Goal: Transaction & Acquisition: Purchase product/service

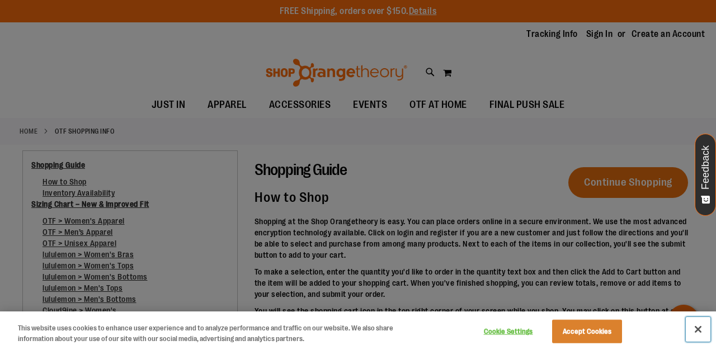
click at [701, 327] on button "Close" at bounding box center [698, 329] width 25 height 25
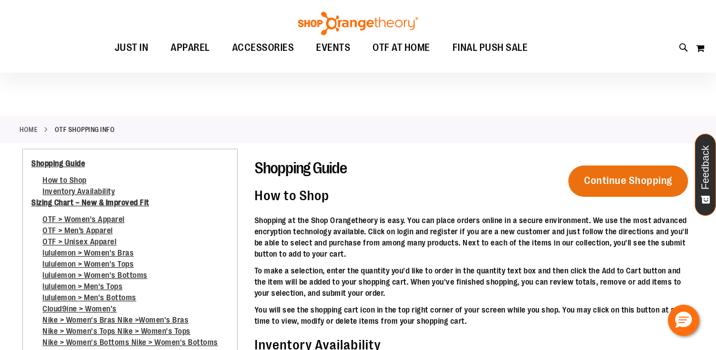
scroll to position [1, 0]
click at [82, 216] on link "OTF > Women's Apparel" at bounding box center [84, 222] width 82 height 15
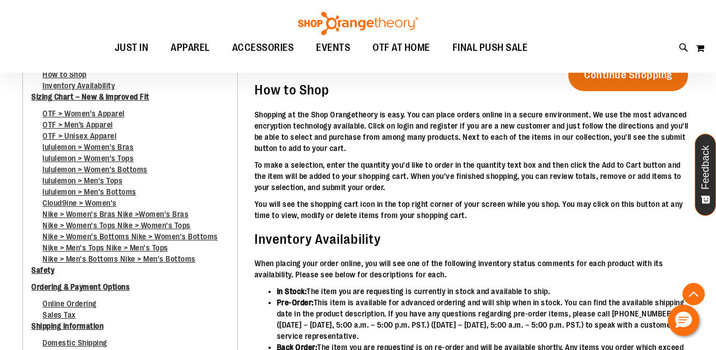
scroll to position [27, 0]
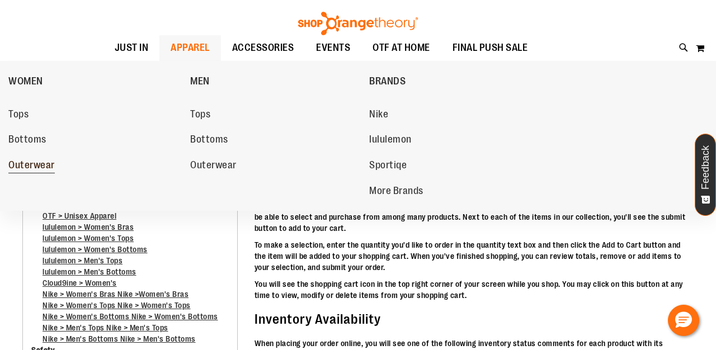
click at [31, 161] on span "Outerwear" at bounding box center [31, 166] width 46 height 14
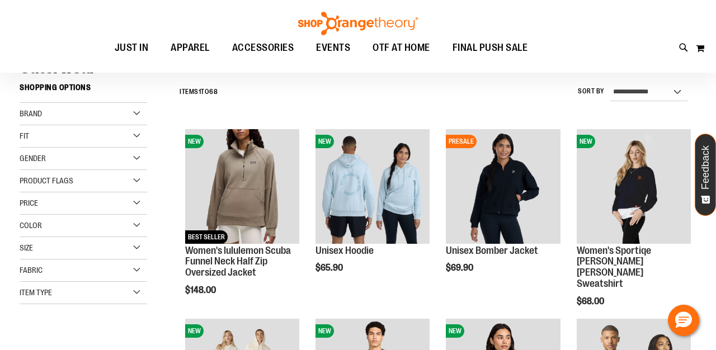
scroll to position [106, 0]
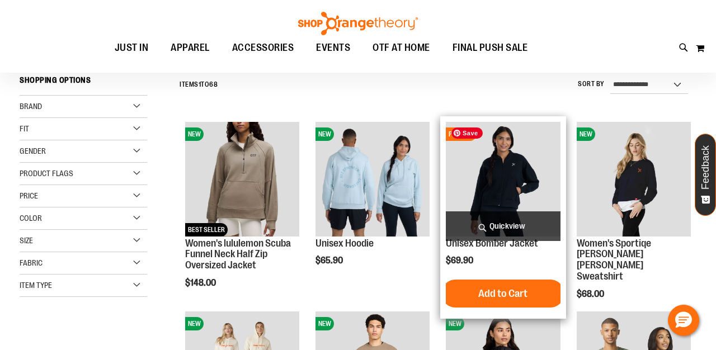
click at [500, 178] on img "product" at bounding box center [503, 179] width 114 height 114
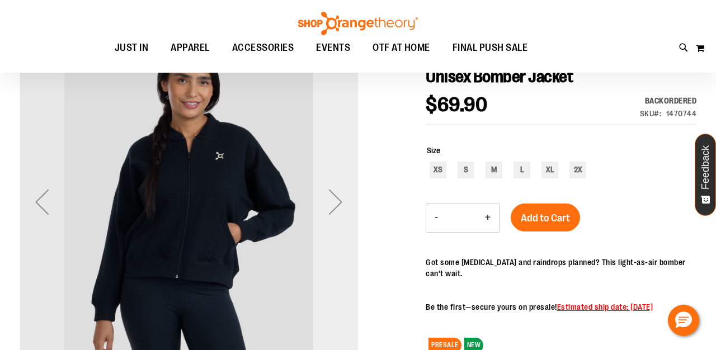
scroll to position [130, 0]
click at [339, 207] on div "Next" at bounding box center [335, 201] width 45 height 45
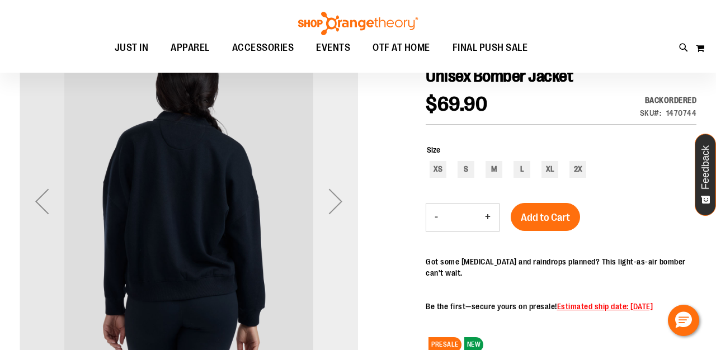
click at [339, 207] on div "Next" at bounding box center [335, 201] width 45 height 45
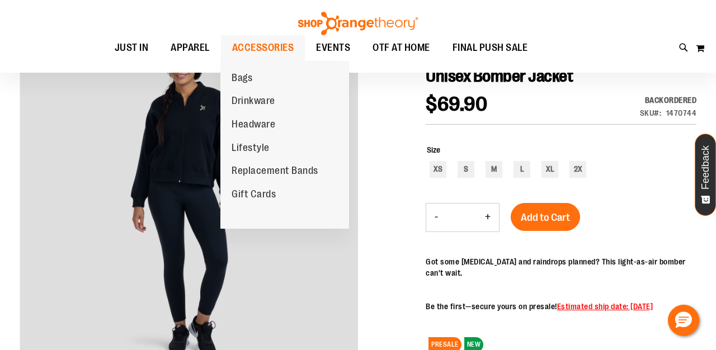
scroll to position [0, 0]
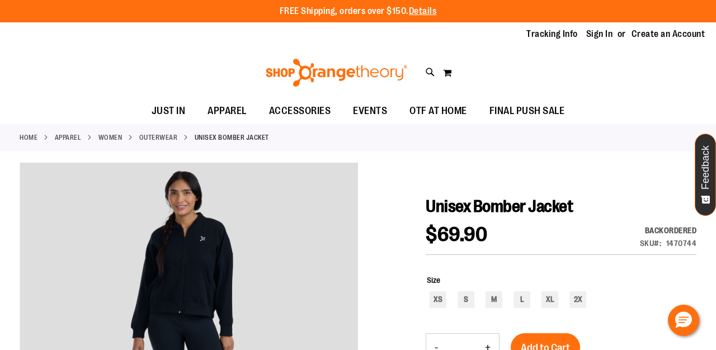
click at [162, 134] on link "Outerwear" at bounding box center [158, 138] width 39 height 10
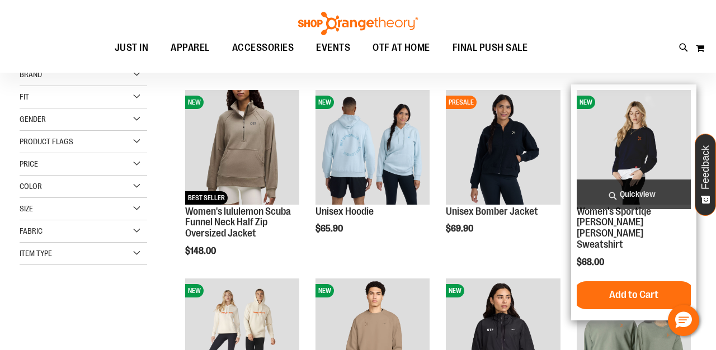
scroll to position [12, 0]
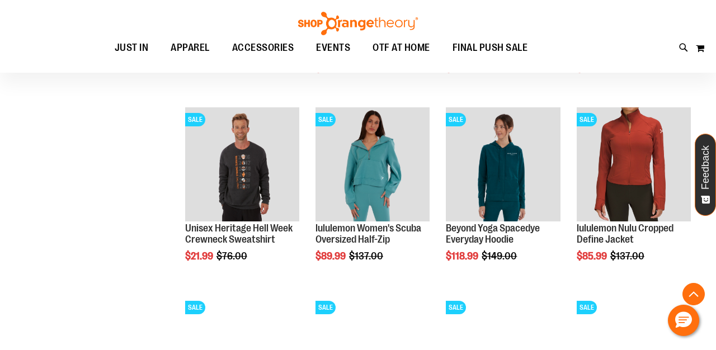
scroll to position [753, 0]
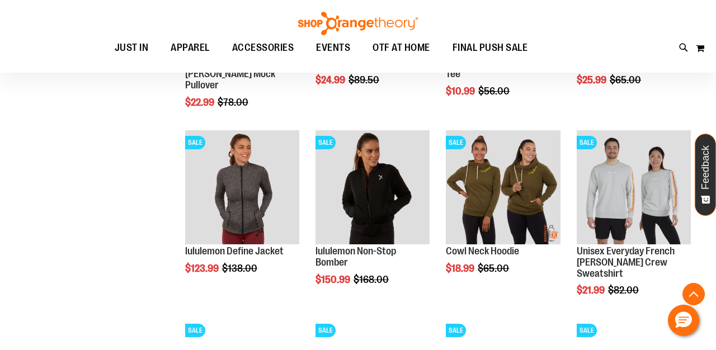
scroll to position [1103, 0]
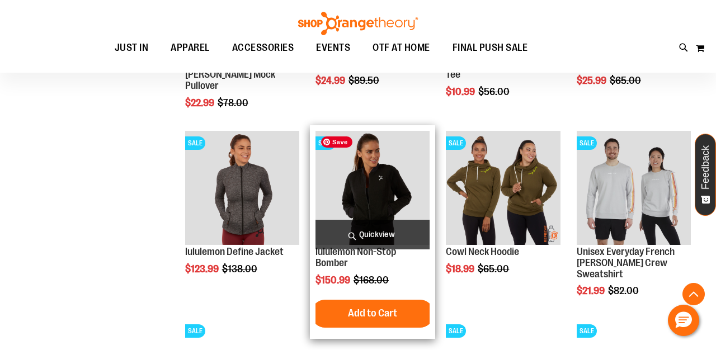
click at [381, 189] on img "product" at bounding box center [372, 188] width 114 height 114
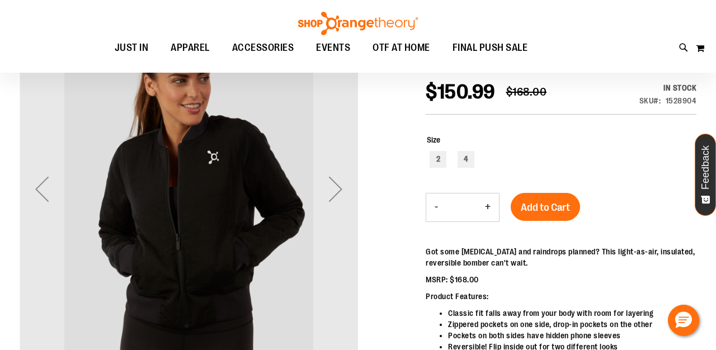
scroll to position [143, 0]
click at [341, 187] on div "Next" at bounding box center [335, 188] width 45 height 45
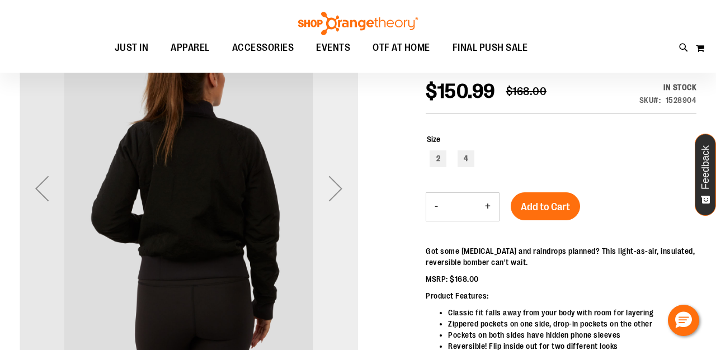
click at [341, 187] on div "Next" at bounding box center [335, 188] width 45 height 45
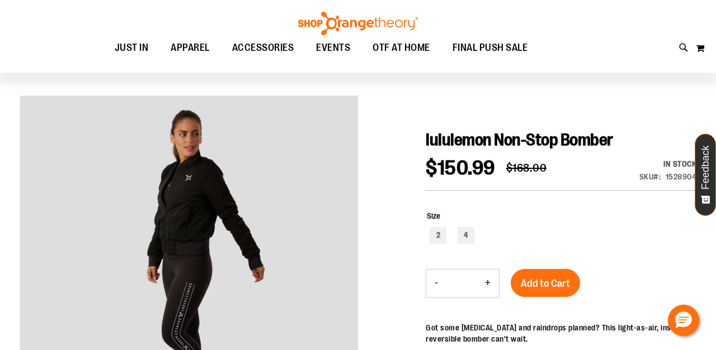
scroll to position [84, 0]
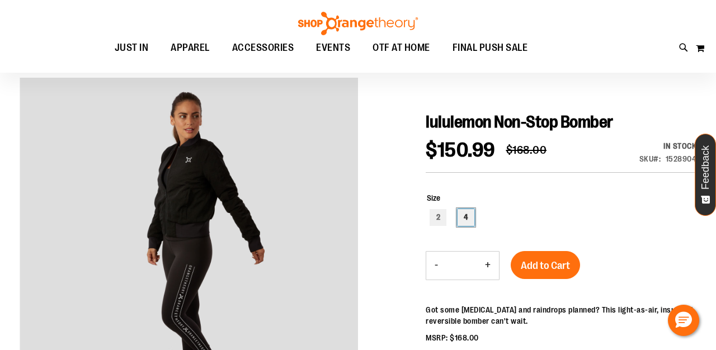
click at [467, 215] on div "4" at bounding box center [465, 217] width 17 height 17
type input "***"
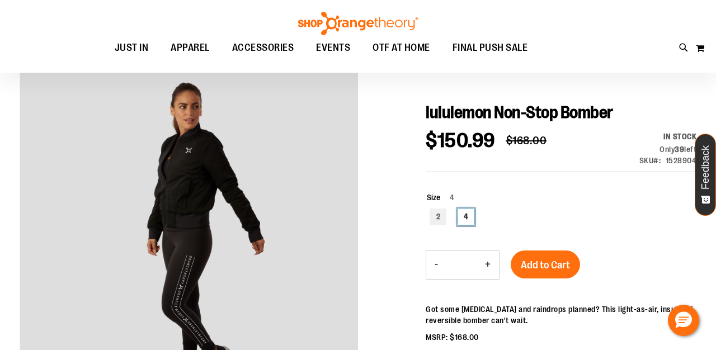
scroll to position [43, 0]
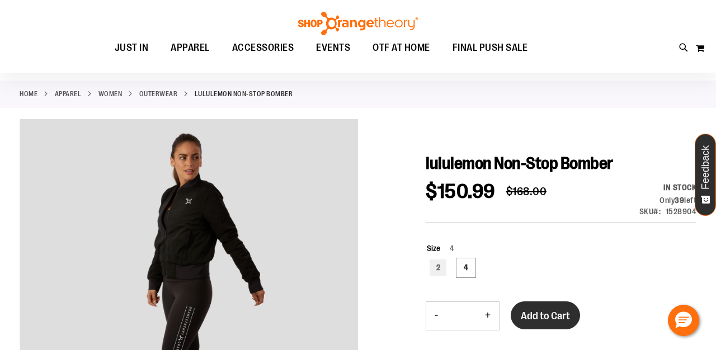
click at [540, 312] on span "Add to Cart" at bounding box center [545, 316] width 49 height 12
click at [162, 91] on link "Outerwear" at bounding box center [158, 94] width 39 height 10
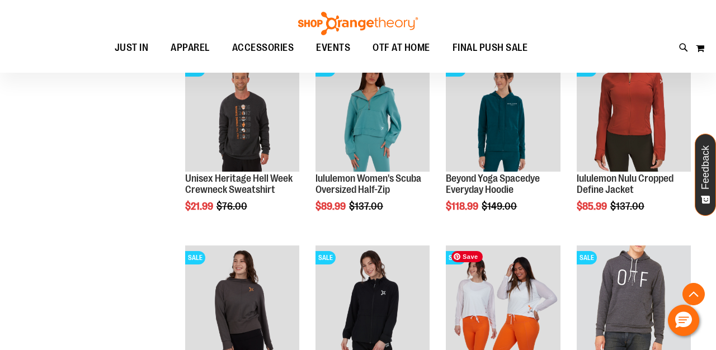
scroll to position [921, 0]
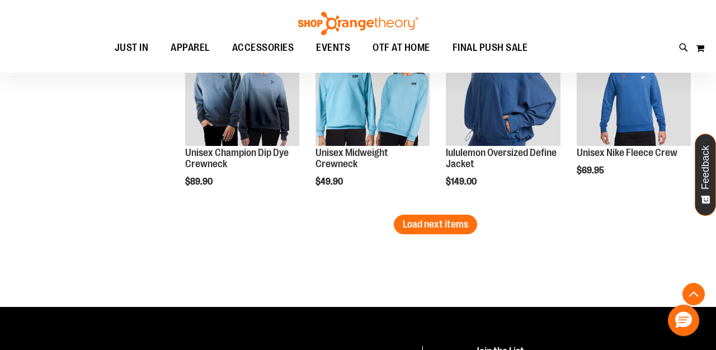
scroll to position [1714, 0]
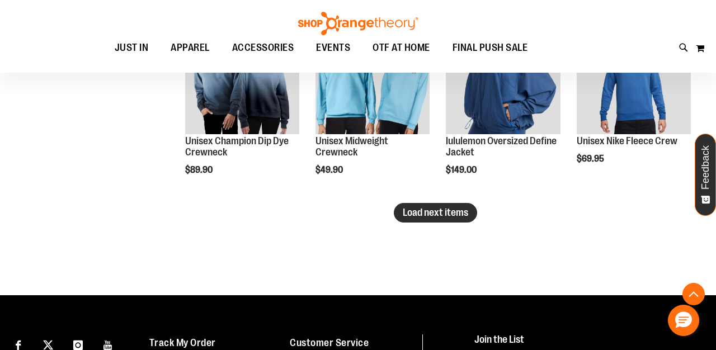
click at [446, 207] on span "Load next items" at bounding box center [435, 212] width 65 height 11
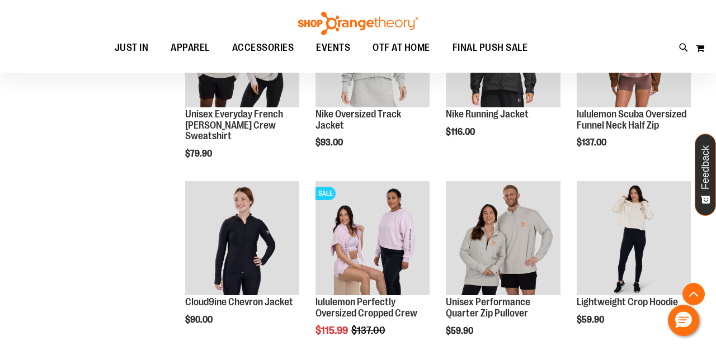
scroll to position [1932, 0]
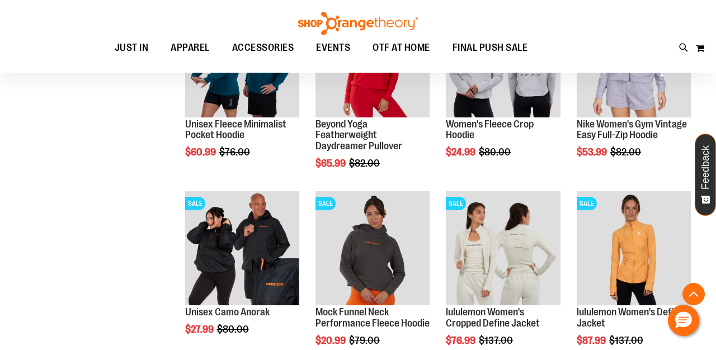
scroll to position [199, 0]
